Goal: Navigation & Orientation: Find specific page/section

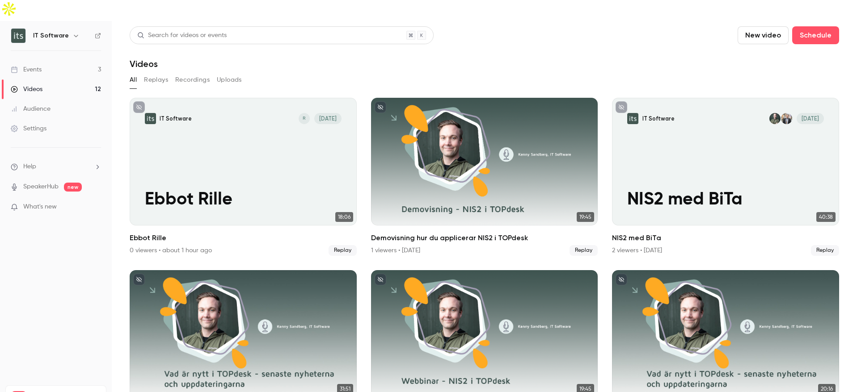
click at [32, 65] on div "Events" at bounding box center [26, 69] width 31 height 9
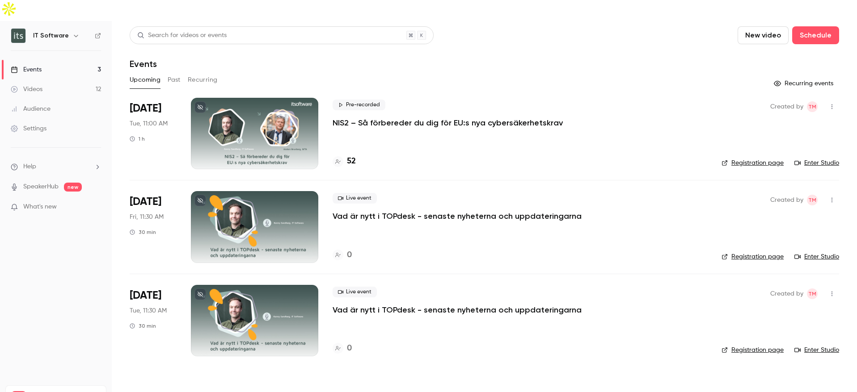
click at [36, 85] on div "Videos" at bounding box center [27, 89] width 32 height 9
